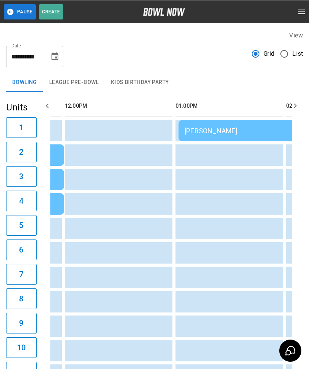
click at [204, 128] on div "[PERSON_NAME]" at bounding box center [289, 130] width 208 height 8
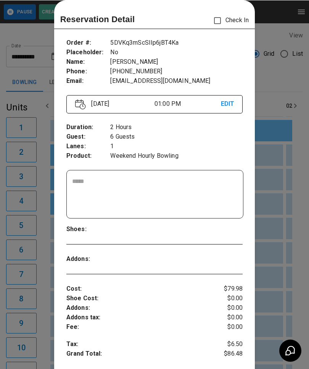
scroll to position [13, 0]
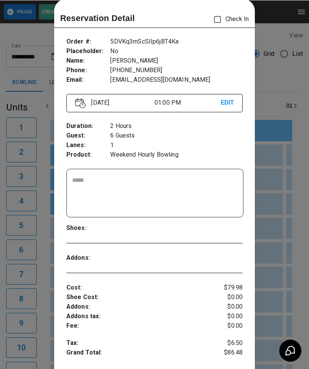
click at [296, 181] on div at bounding box center [154, 184] width 309 height 369
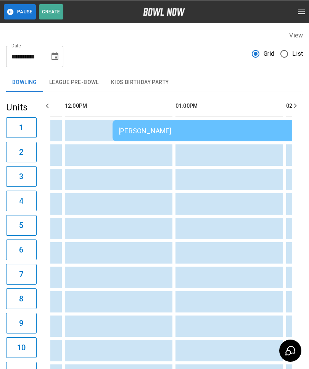
scroll to position [0, 422]
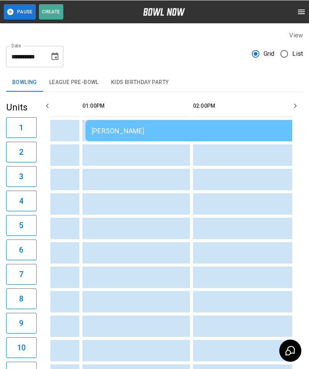
click at [178, 127] on div "[PERSON_NAME]" at bounding box center [196, 130] width 208 height 8
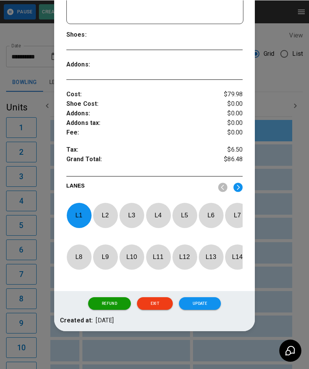
click at [80, 206] on p "L 1" at bounding box center [78, 215] width 25 height 18
click at [243, 182] on img at bounding box center [238, 187] width 9 height 10
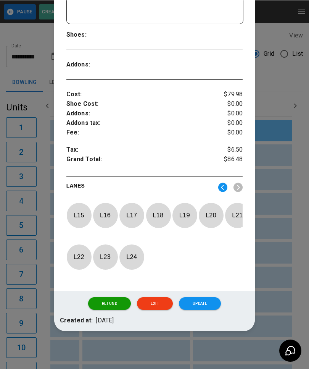
click at [98, 206] on p "L 16" at bounding box center [105, 215] width 25 height 18
click at [189, 307] on button "Update" at bounding box center [200, 303] width 42 height 13
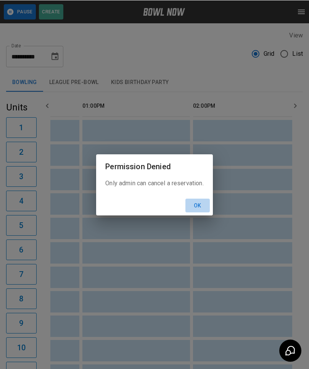
click at [205, 201] on button "Ok" at bounding box center [198, 205] width 24 height 14
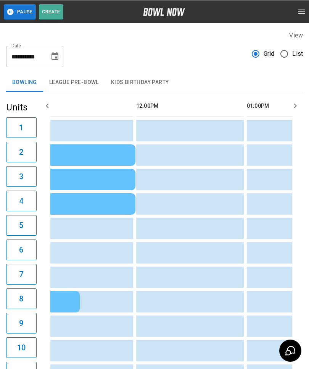
scroll to position [0, 297]
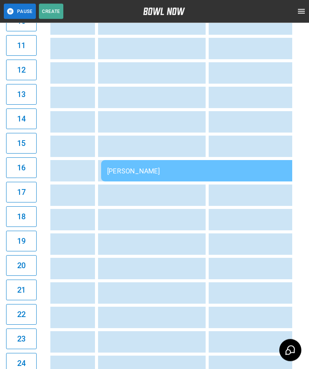
click at [134, 175] on div "[PERSON_NAME]" at bounding box center [211, 171] width 208 height 8
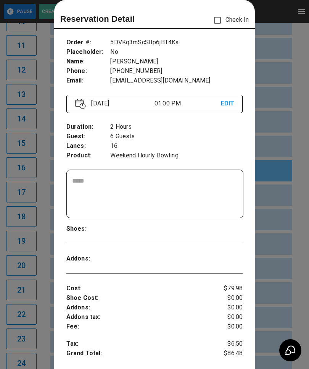
click at [288, 251] on div at bounding box center [154, 184] width 309 height 369
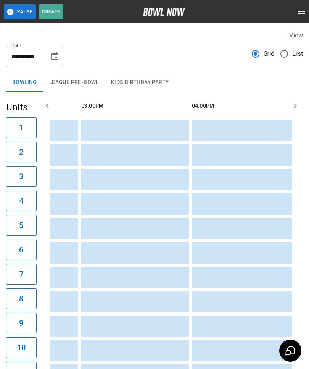
scroll to position [0, 700]
